Goal: Obtain resource: Download file/media

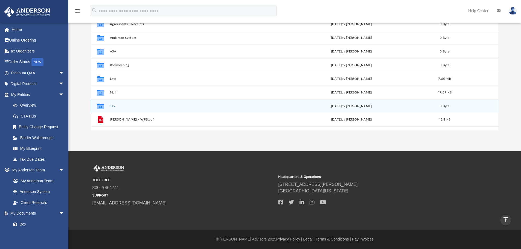
scroll to position [120, 403]
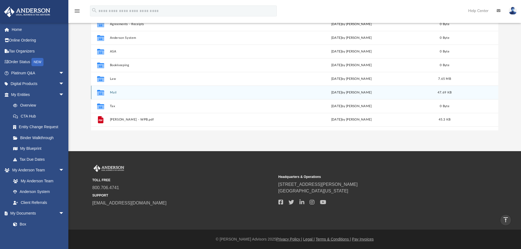
click at [115, 91] on button "Mail" at bounding box center [189, 93] width 159 height 4
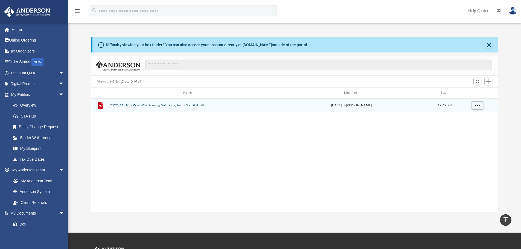
scroll to position [10, 0]
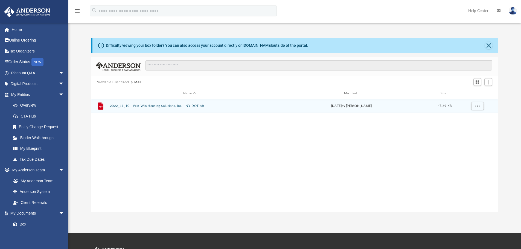
click at [161, 107] on button "2022_11_10 - Win-Win Housing Solutions, Inc. - NY DOT.pdf" at bounding box center [189, 106] width 159 height 4
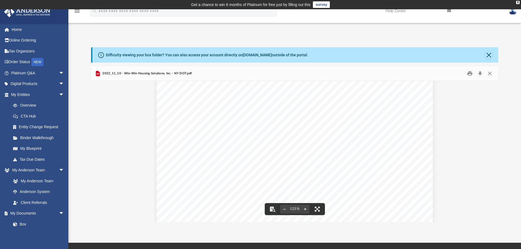
scroll to position [0, 0]
click at [127, 74] on span "2022_11_10 - Win-Win Housing Solutions, Inc. - NY DOT.pdf" at bounding box center [146, 73] width 90 height 5
click at [105, 74] on span "2022_11_10 - Win-Win Housing Solutions, Inc. - NY DOT.pdf" at bounding box center [146, 73] width 90 height 5
click at [488, 73] on button "Close" at bounding box center [490, 73] width 10 height 8
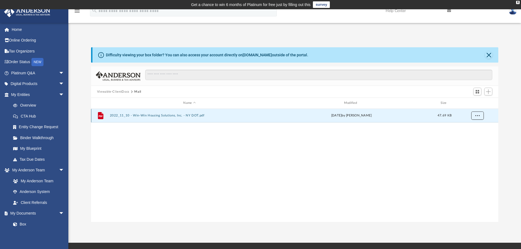
click at [480, 114] on button "More options" at bounding box center [477, 116] width 13 height 8
click at [469, 129] on li "Preview" at bounding box center [472, 127] width 16 height 6
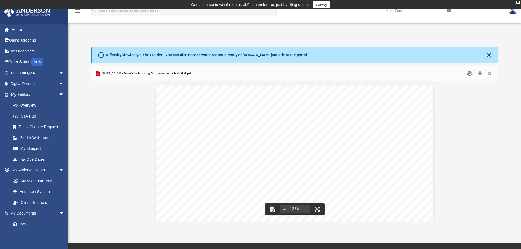
click at [492, 74] on button "Close" at bounding box center [490, 73] width 10 height 8
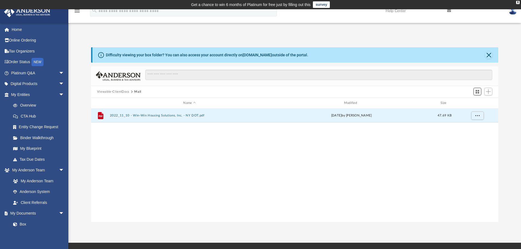
click at [477, 92] on span "Switch to Grid View" at bounding box center [477, 91] width 5 height 5
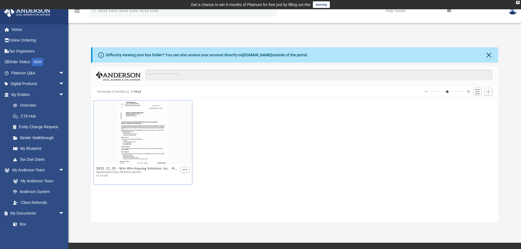
scroll to position [160, 0]
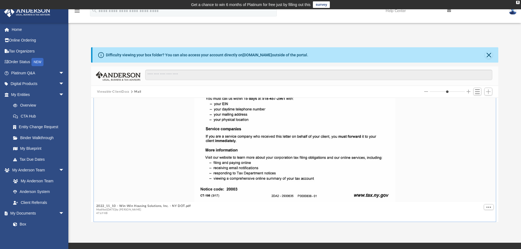
click at [461, 91] on input "Column size" at bounding box center [447, 92] width 35 height 4
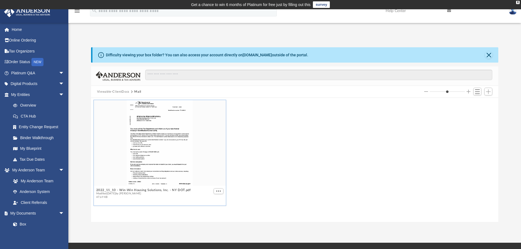
scroll to position [0, 0]
type input "*"
click at [445, 90] on input "Column size" at bounding box center [447, 92] width 35 height 4
click at [27, 213] on link "My Documents arrow_drop_down" at bounding box center [38, 213] width 69 height 11
click at [28, 214] on link "My Documents arrow_drop_down" at bounding box center [38, 213] width 69 height 11
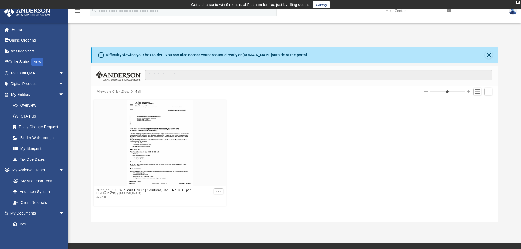
click at [349, 44] on div "Difficulty viewing your box folder? You can also access your account directly o…" at bounding box center [294, 129] width 452 height 186
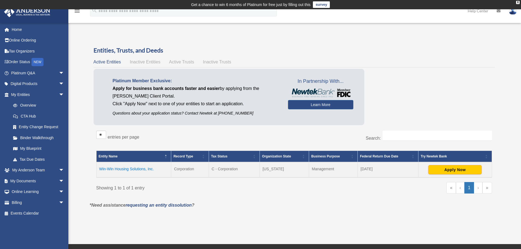
click at [126, 169] on td "Win-Win Housing Solutions, Inc." at bounding box center [133, 169] width 75 height 15
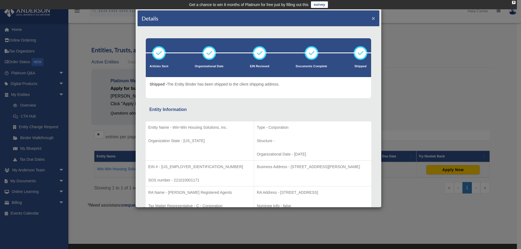
click at [372, 18] on button "×" at bounding box center [374, 18] width 4 height 6
